Goal: Information Seeking & Learning: Understand process/instructions

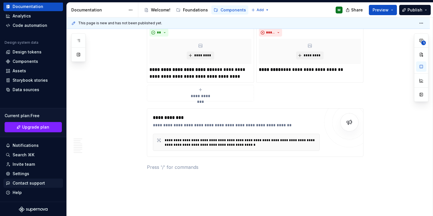
scroll to position [29, 0]
click at [23, 174] on div "Settings" at bounding box center [21, 174] width 17 height 6
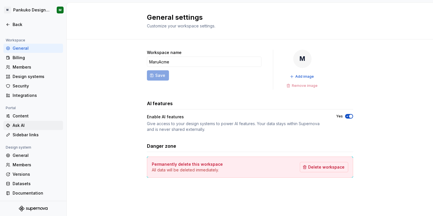
scroll to position [36, 0]
click at [30, 154] on div "General" at bounding box center [37, 156] width 48 height 6
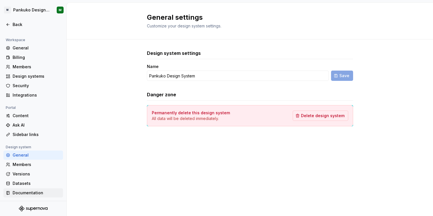
click at [25, 190] on div "Documentation" at bounding box center [37, 193] width 48 height 6
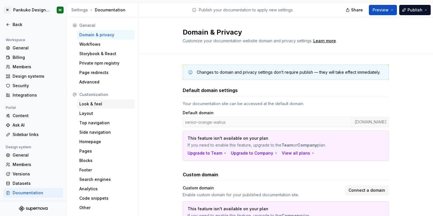
click at [92, 105] on div "Look & feel" at bounding box center [105, 104] width 53 height 6
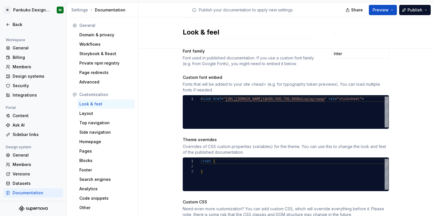
scroll to position [232, 0]
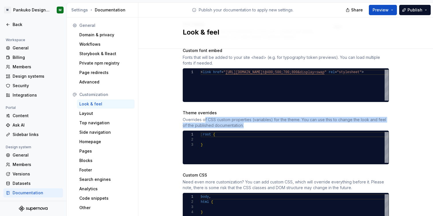
drag, startPoint x: 202, startPoint y: 114, endPoint x: 315, endPoint y: 122, distance: 113.6
click at [315, 122] on div "Overrides of CSS custom properties (variables) for the theme. You can use this …" at bounding box center [286, 122] width 206 height 11
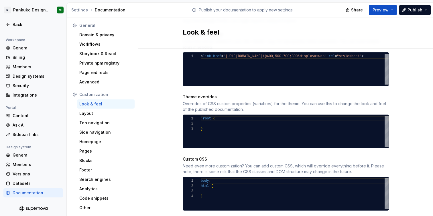
scroll to position [248, 0]
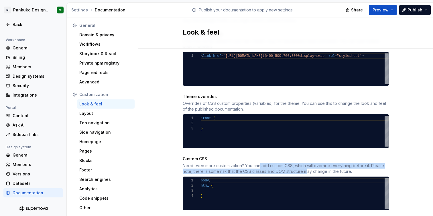
drag, startPoint x: 257, startPoint y: 160, endPoint x: 306, endPoint y: 163, distance: 49.0
click at [306, 163] on div "Need even more customization? You can add custom CSS, which will override every…" at bounding box center [286, 168] width 206 height 11
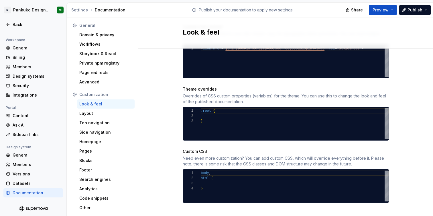
scroll to position [256, 0]
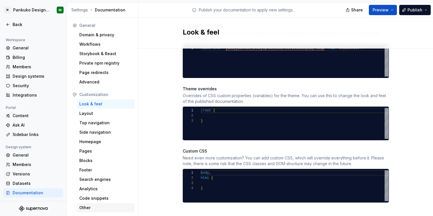
click at [82, 206] on div "Other" at bounding box center [105, 208] width 53 height 6
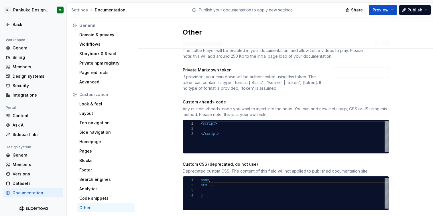
scroll to position [31, 0]
